Goal: Navigation & Orientation: Understand site structure

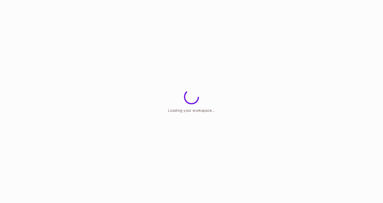
click at [230, 0] on html "Loading your workspace..." at bounding box center [191, 0] width 383 height 0
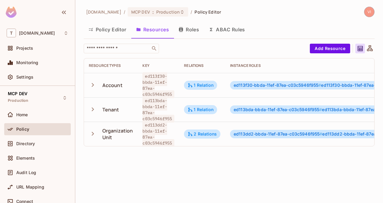
click at [371, 50] on icon at bounding box center [370, 49] width 8 height 8
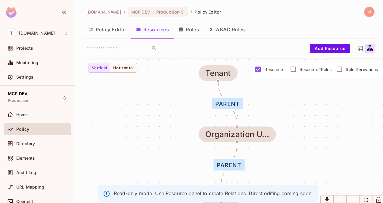
click at [112, 28] on button "Policy Editor" at bounding box center [108, 29] width 48 height 15
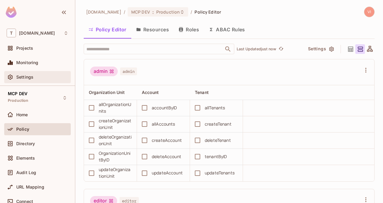
click at [15, 79] on div at bounding box center [12, 76] width 10 height 7
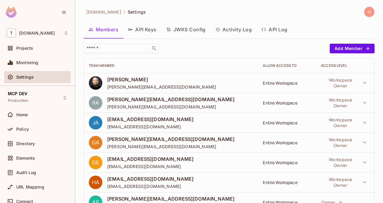
click at [151, 30] on button "API Keys" at bounding box center [142, 29] width 38 height 15
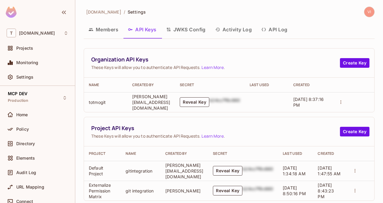
click at [196, 34] on button "JWKS Config" at bounding box center [185, 29] width 49 height 15
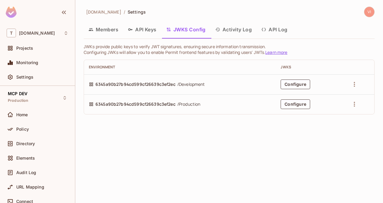
click at [257, 27] on button "Activity Log" at bounding box center [233, 29] width 46 height 15
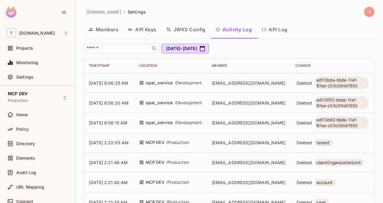
click at [157, 191] on td "MCP DEV / Production" at bounding box center [170, 182] width 73 height 20
click at [364, 12] on img at bounding box center [369, 12] width 10 height 10
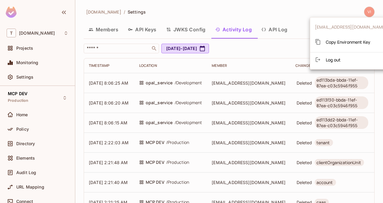
click at [257, 11] on div at bounding box center [191, 101] width 383 height 203
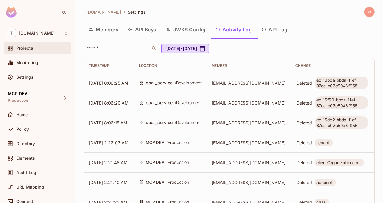
click at [30, 50] on span "Projects" at bounding box center [24, 48] width 17 height 5
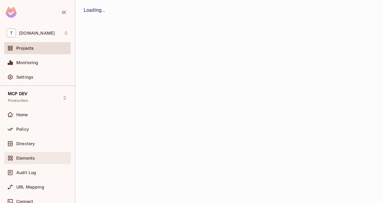
scroll to position [69, 0]
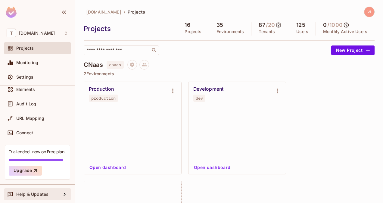
click at [31, 193] on span "Help & Updates" at bounding box center [32, 194] width 32 height 5
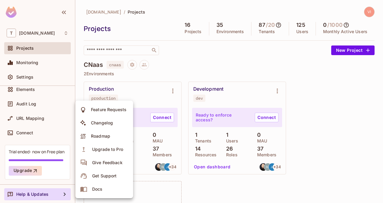
click at [157, 46] on div at bounding box center [191, 101] width 383 height 203
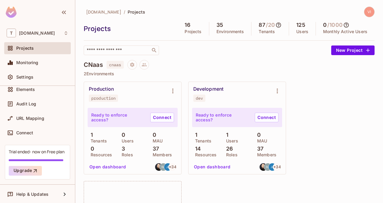
click at [344, 25] on icon at bounding box center [346, 25] width 5 height 5
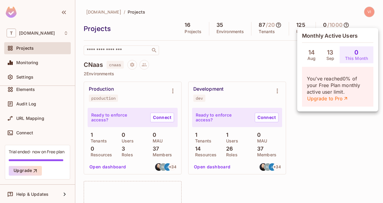
click at [290, 23] on div at bounding box center [191, 101] width 383 height 203
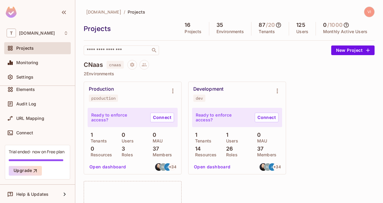
click at [296, 26] on h5 "125" at bounding box center [300, 25] width 9 height 6
click at [266, 22] on h5 "/ 20" at bounding box center [270, 25] width 9 height 6
